Goal: Navigation & Orientation: Find specific page/section

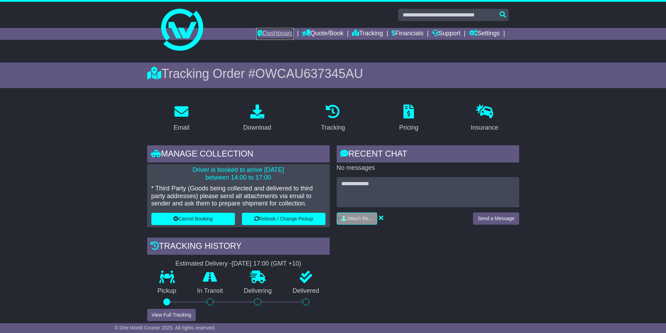
click at [278, 36] on link "Dashboard" at bounding box center [274, 34] width 37 height 12
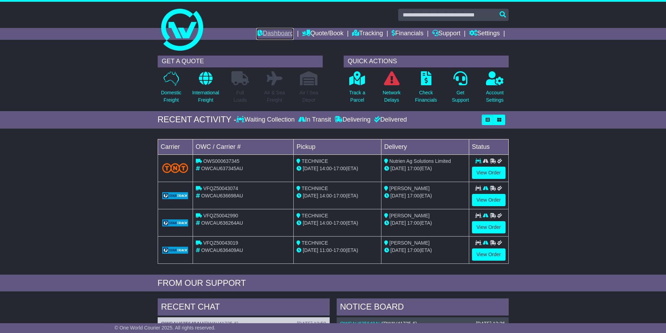
click at [270, 35] on link "Dashboard" at bounding box center [274, 34] width 37 height 12
click at [274, 27] on link at bounding box center [333, 30] width 358 height 56
